Goal: Task Accomplishment & Management: Manage account settings

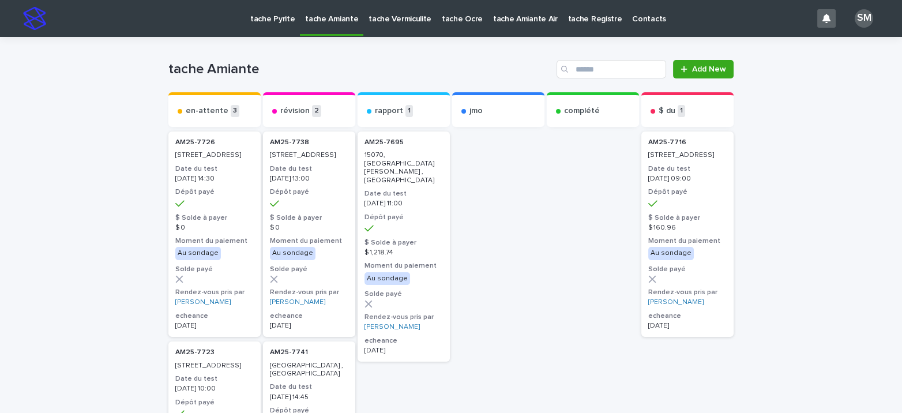
click at [276, 20] on p "tache Pyrite" at bounding box center [272, 12] width 44 height 24
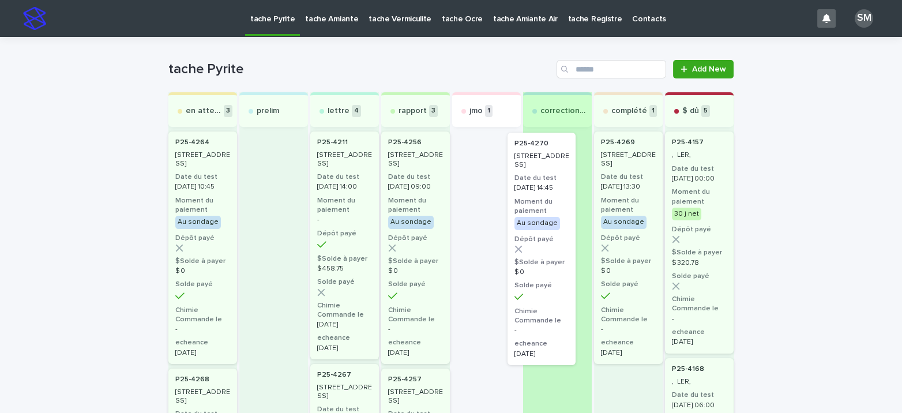
drag, startPoint x: 476, startPoint y: 168, endPoint x: 540, endPoint y: 168, distance: 64.6
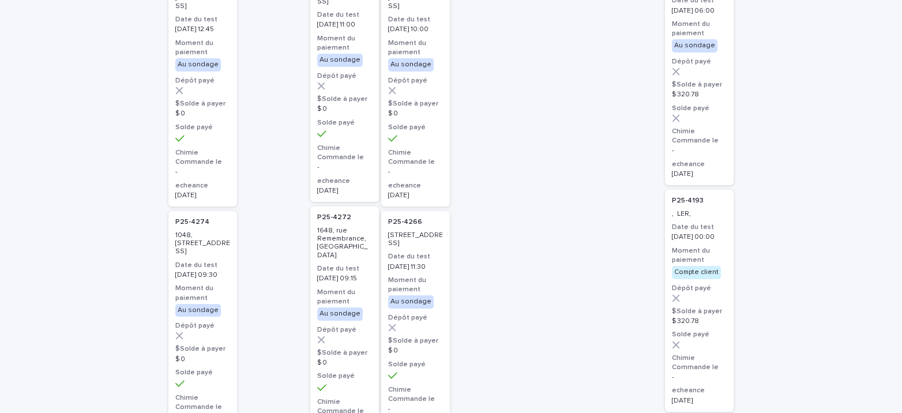
scroll to position [402, 0]
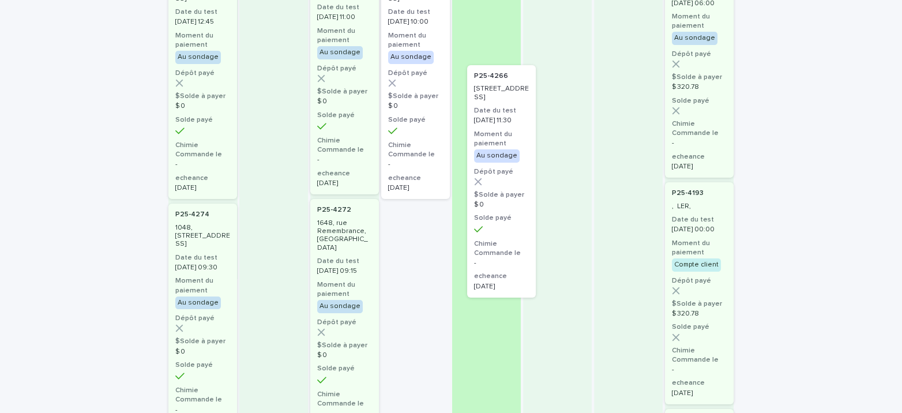
drag, startPoint x: 420, startPoint y: 265, endPoint x: 512, endPoint y: 115, distance: 175.3
click at [512, 115] on div "en attente 3 P25-4264 [STREET_ADDRESS] Date du test [DATE] 10:45 Moment du paie…" at bounding box center [450, 304] width 565 height 1229
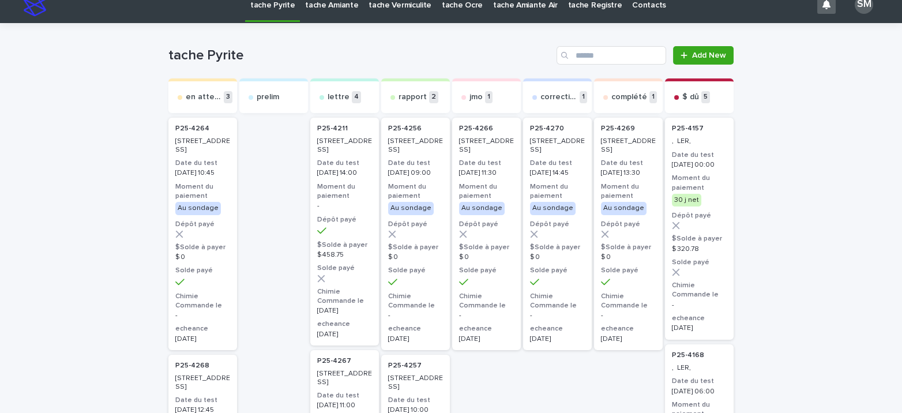
scroll to position [0, 0]
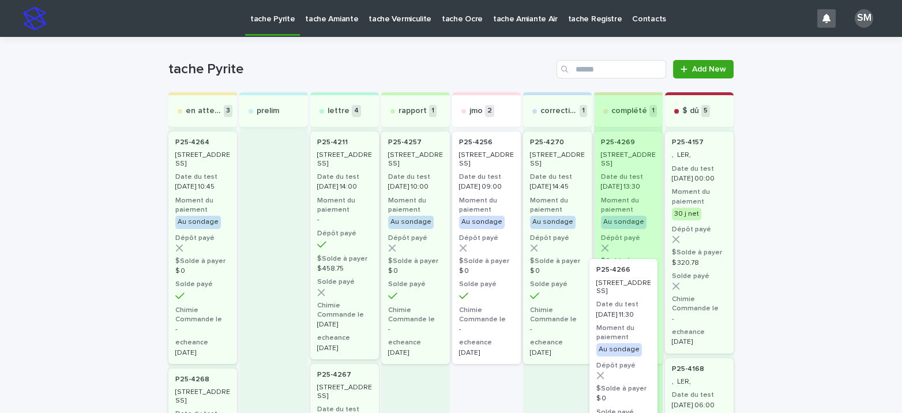
drag, startPoint x: 469, startPoint y: 397, endPoint x: 624, endPoint y: 278, distance: 195.4
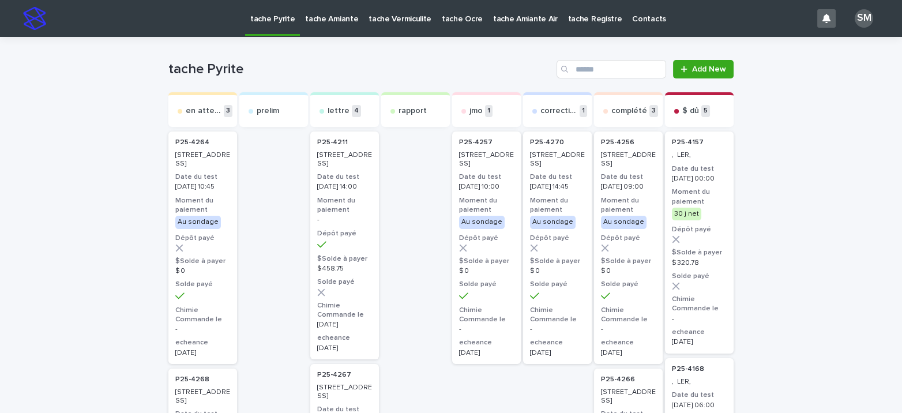
click at [314, 22] on p "tache Amiante" at bounding box center [331, 12] width 53 height 24
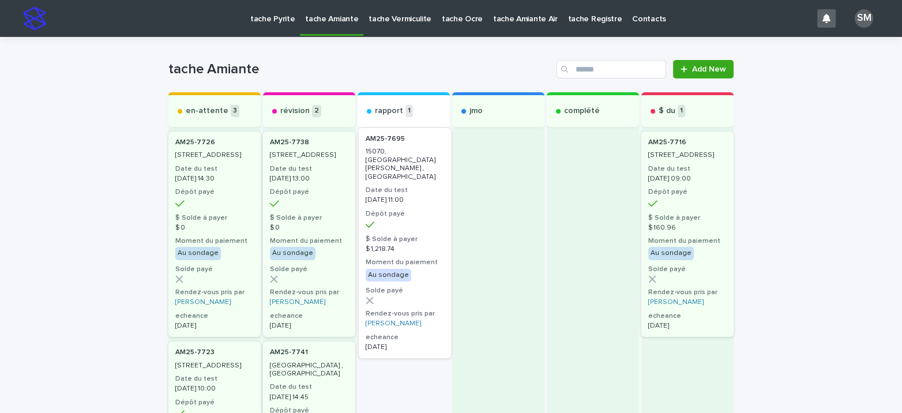
drag, startPoint x: 397, startPoint y: 167, endPoint x: 404, endPoint y: 165, distance: 7.7
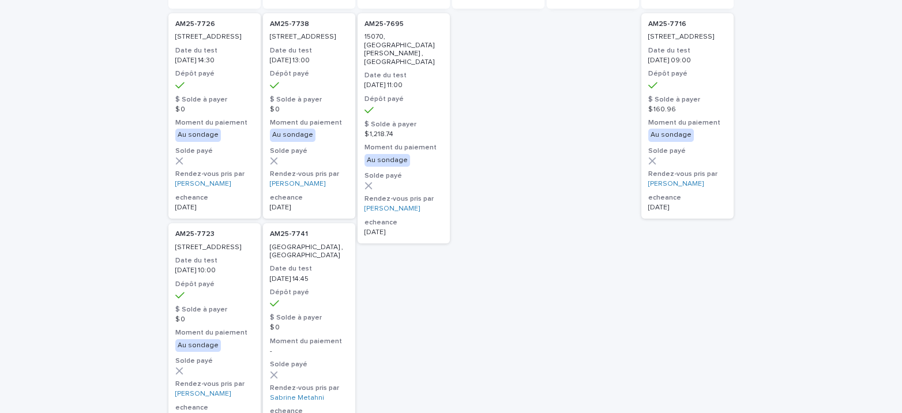
scroll to position [121, 0]
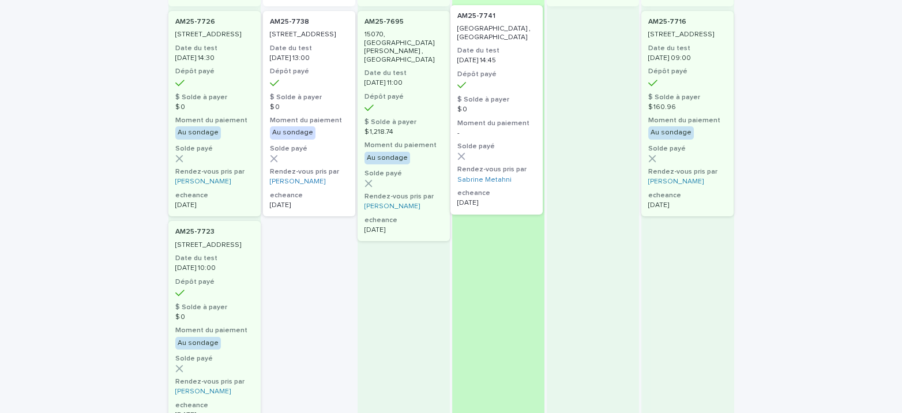
drag, startPoint x: 307, startPoint y: 288, endPoint x: 522, endPoint y: 54, distance: 317.6
click at [522, 54] on div "en-attente 3 AM25-[STREET_ADDRESS] Date du test [DATE] 14:30 Dépôt payé $ Solde…" at bounding box center [450, 337] width 565 height 731
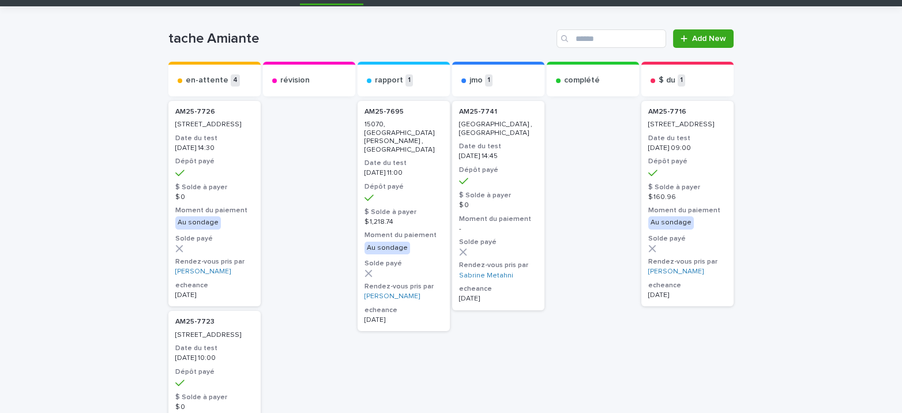
scroll to position [20, 0]
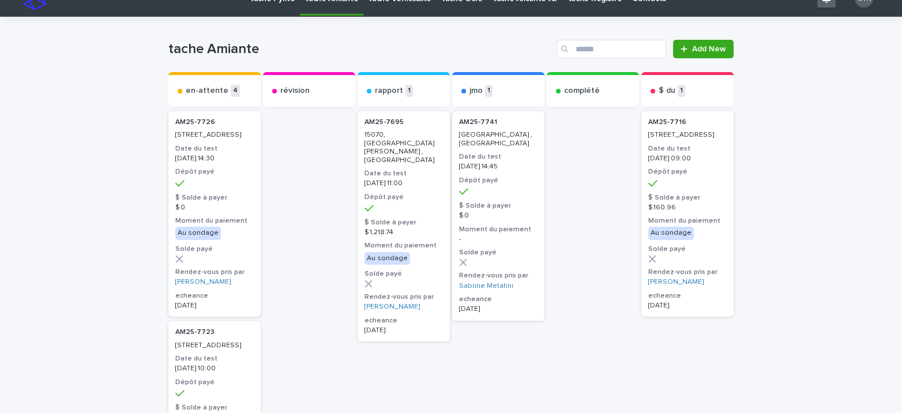
click at [509, 182] on h3 "Dépôt payé" at bounding box center [498, 180] width 78 height 9
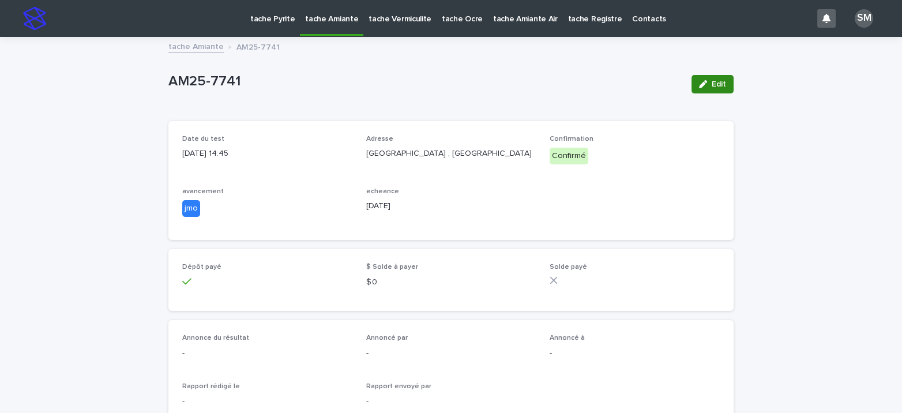
click at [704, 89] on button "Edit" at bounding box center [713, 84] width 42 height 18
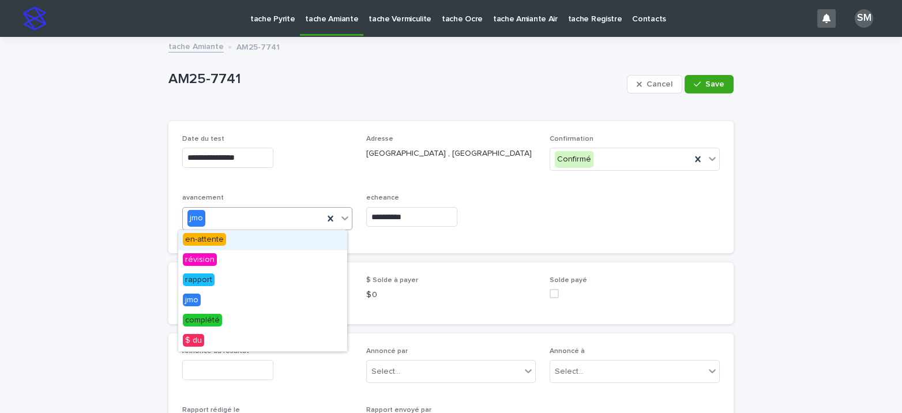
click at [339, 218] on icon at bounding box center [345, 218] width 12 height 12
click at [253, 238] on div "en-attente" at bounding box center [262, 240] width 169 height 20
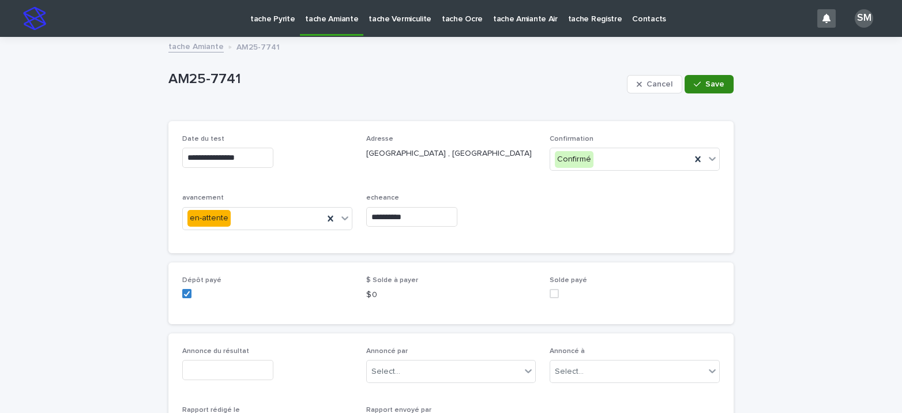
click at [707, 89] on button "Save" at bounding box center [709, 84] width 49 height 18
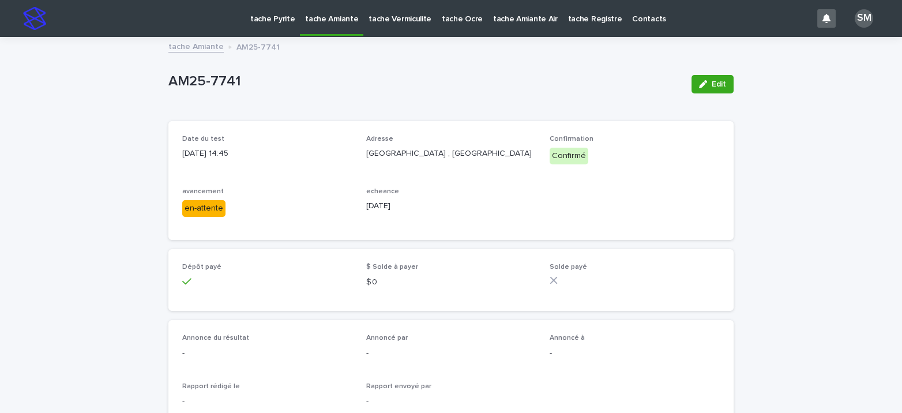
click at [328, 18] on p "tache Amiante" at bounding box center [331, 12] width 53 height 24
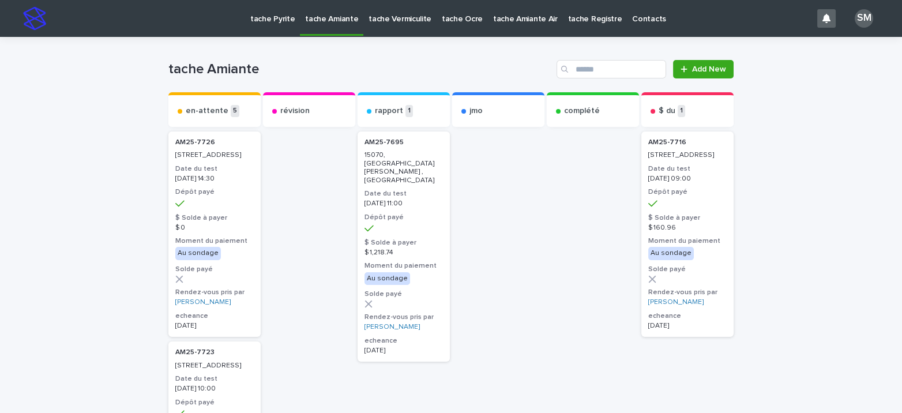
click at [275, 24] on link "tache Pyrite" at bounding box center [272, 18] width 55 height 36
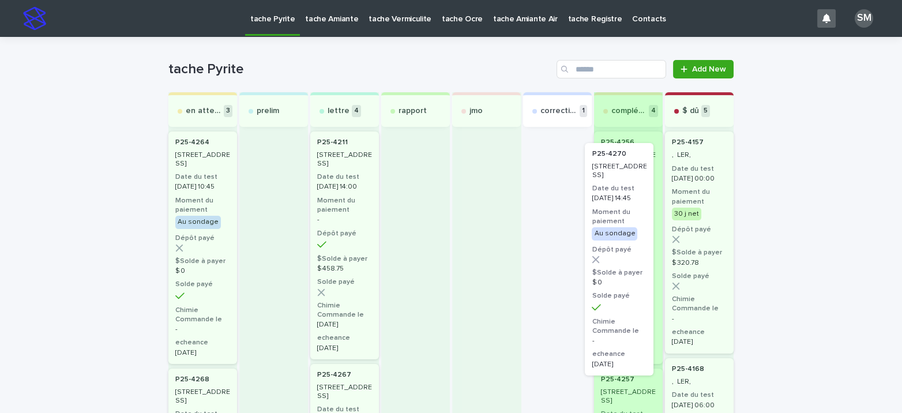
drag, startPoint x: 553, startPoint y: 164, endPoint x: 626, endPoint y: 178, distance: 74.5
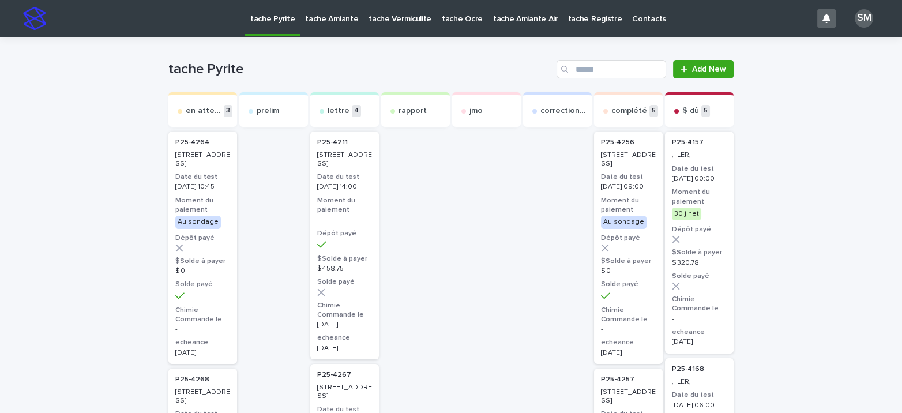
click at [322, 19] on p "tache Amiante" at bounding box center [331, 12] width 53 height 24
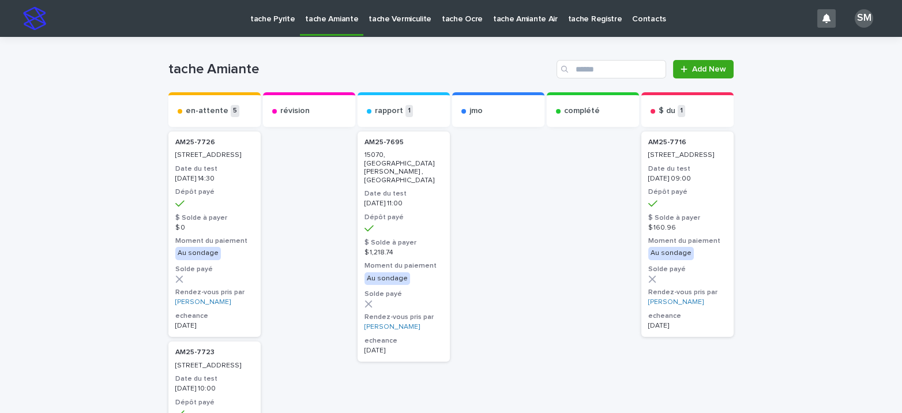
click at [397, 20] on p "tache Vermiculite" at bounding box center [400, 12] width 63 height 24
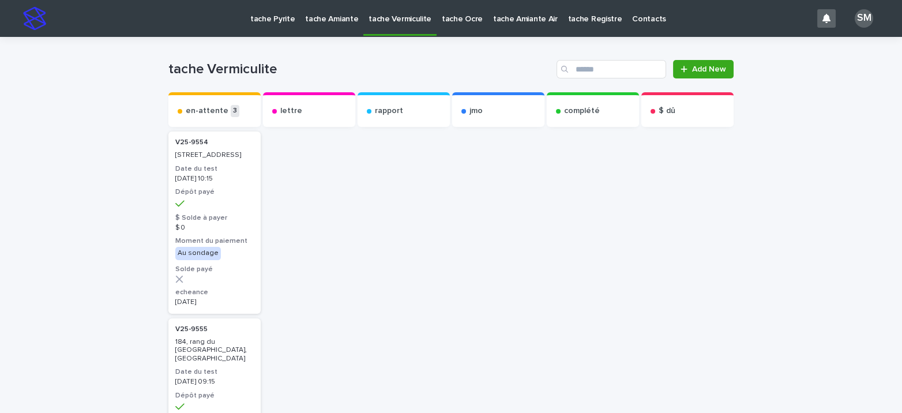
click at [326, 19] on p "tache Amiante" at bounding box center [331, 12] width 53 height 24
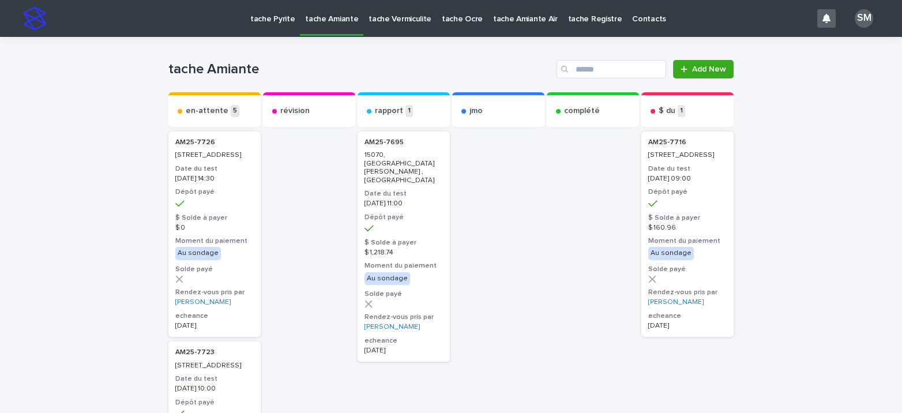
click at [269, 19] on p "tache Pyrite" at bounding box center [272, 12] width 44 height 24
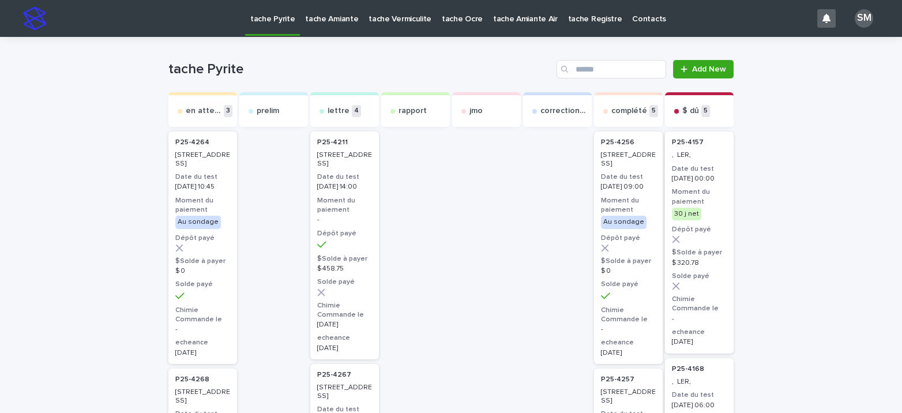
click at [316, 22] on p "tache Amiante" at bounding box center [331, 12] width 53 height 24
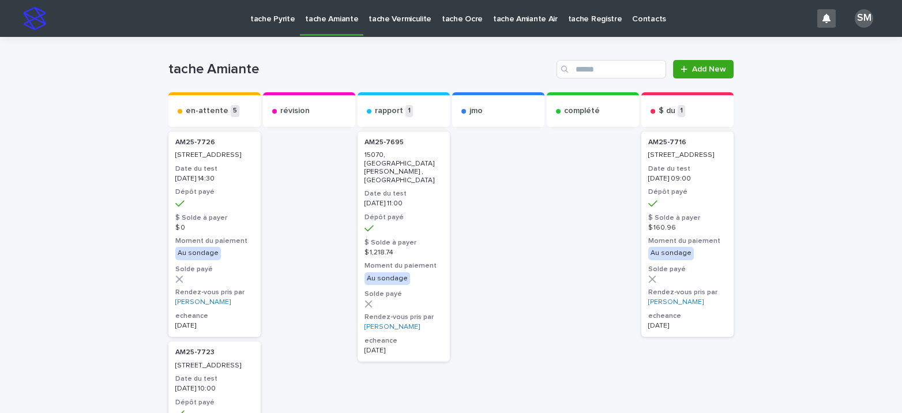
click at [399, 16] on p "tache Vermiculite" at bounding box center [400, 12] width 63 height 24
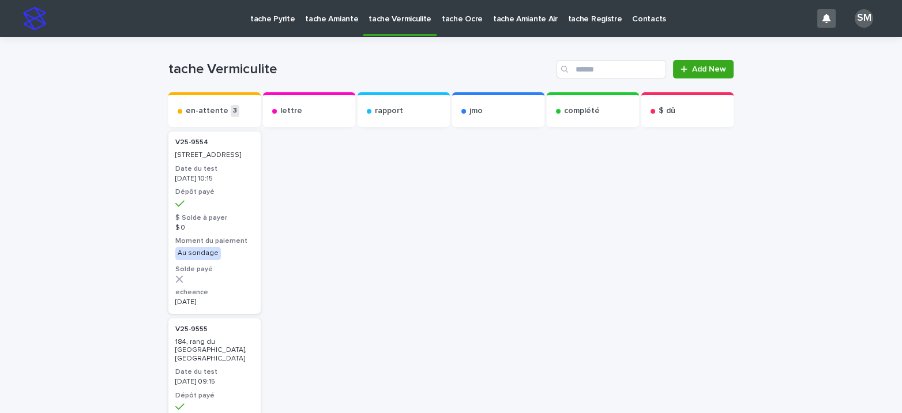
click at [442, 22] on p "tache Ocre" at bounding box center [462, 12] width 41 height 24
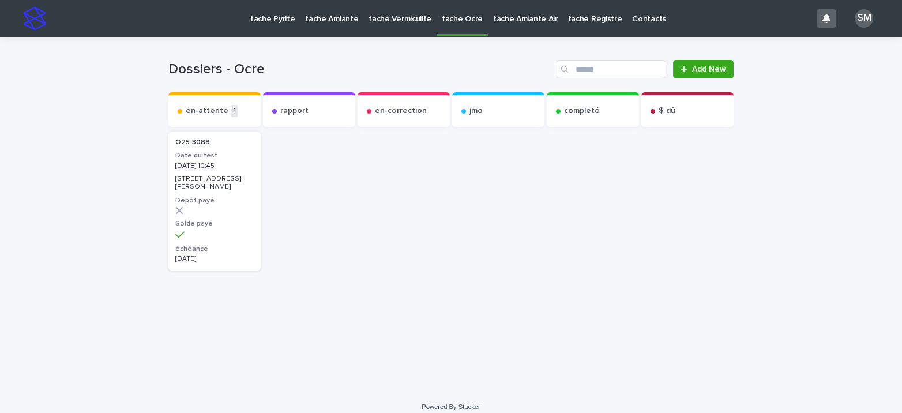
click at [261, 15] on p "tache Pyrite" at bounding box center [272, 12] width 44 height 24
